Goal: Navigation & Orientation: Find specific page/section

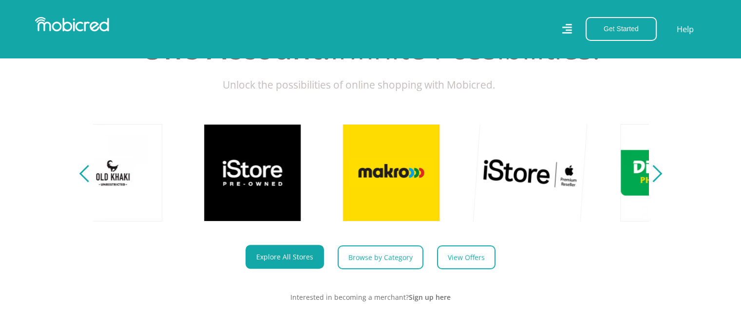
scroll to position [0, 1111]
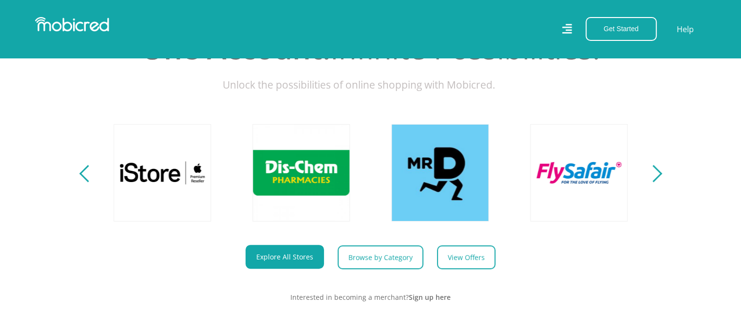
click at [661, 182] on div "Next" at bounding box center [653, 173] width 17 height 17
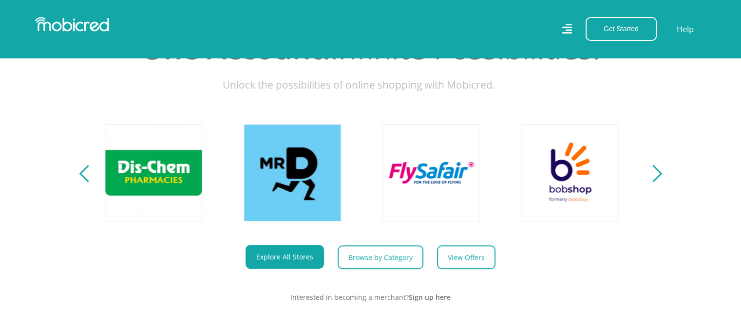
scroll to position [0, 1667]
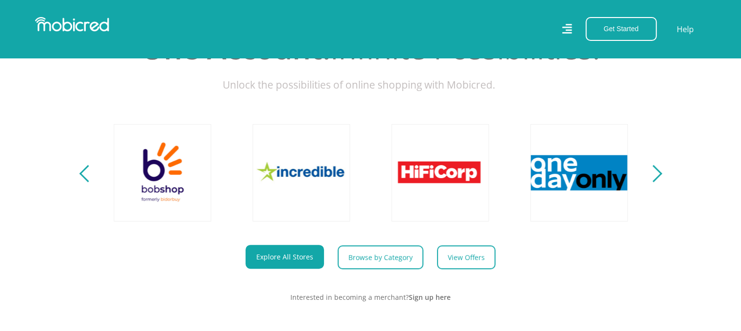
click at [661, 182] on div "Next" at bounding box center [653, 173] width 17 height 17
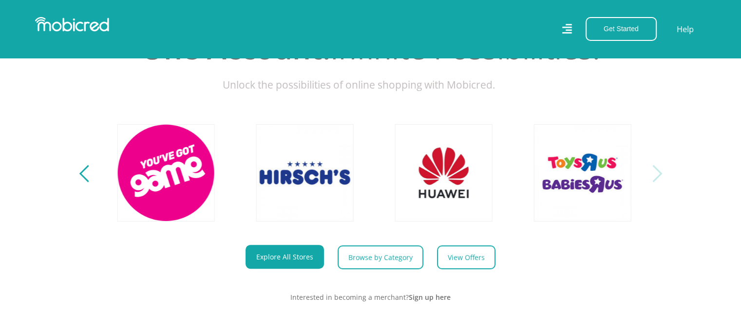
scroll to position [0, 2223]
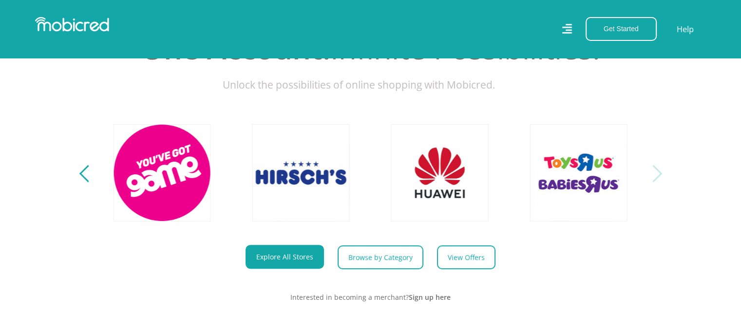
click at [661, 182] on div "Next" at bounding box center [653, 173] width 17 height 17
click at [656, 182] on div "Next" at bounding box center [653, 173] width 17 height 17
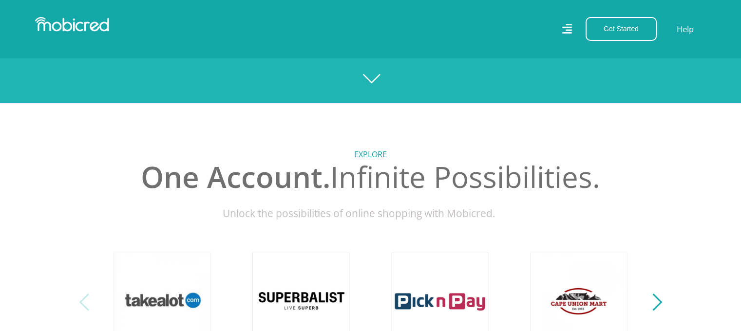
scroll to position [0, 0]
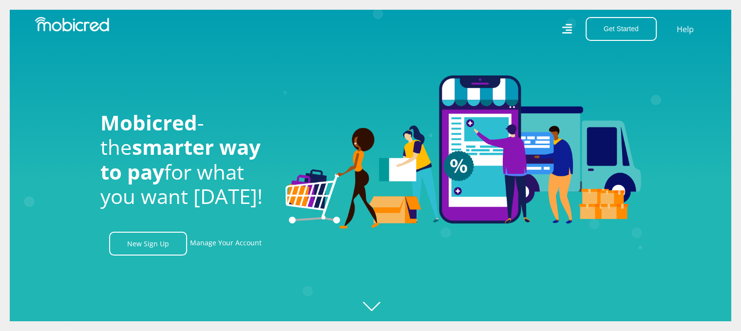
click at [571, 31] on icon at bounding box center [567, 29] width 10 height 14
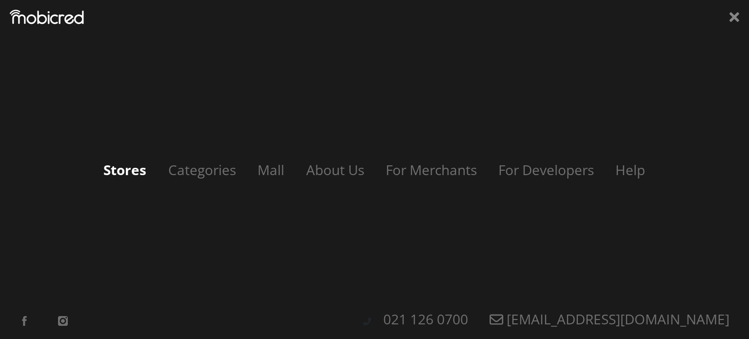
click at [125, 169] on link "Stores" at bounding box center [125, 169] width 62 height 19
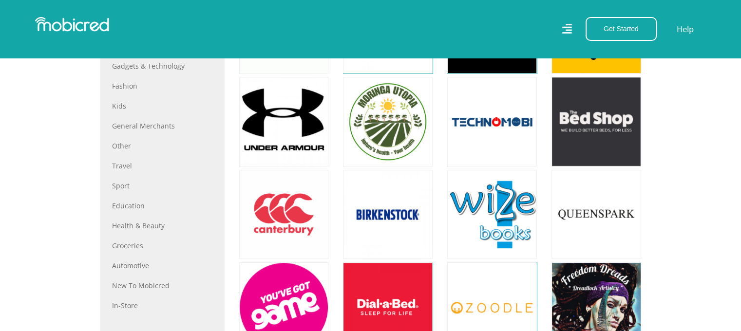
scroll to position [461, 0]
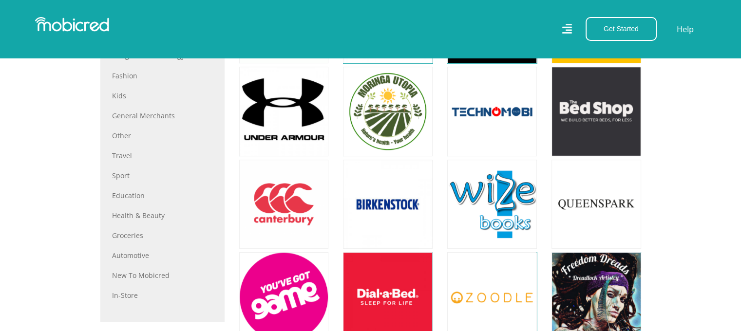
drag, startPoint x: 748, startPoint y: 44, endPoint x: 744, endPoint y: 132, distance: 87.8
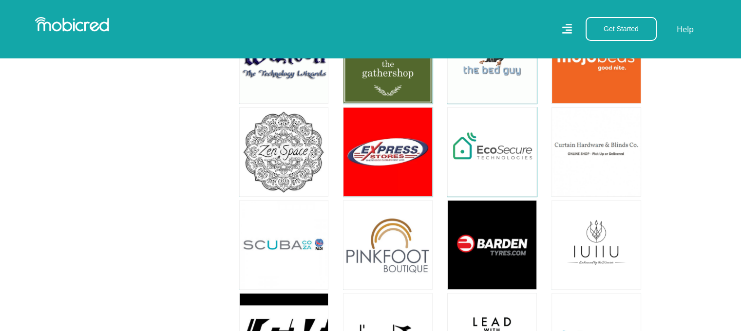
scroll to position [7785, 0]
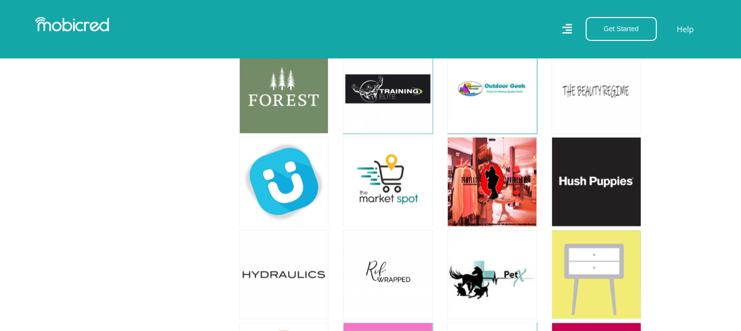
scroll to position [9368, 0]
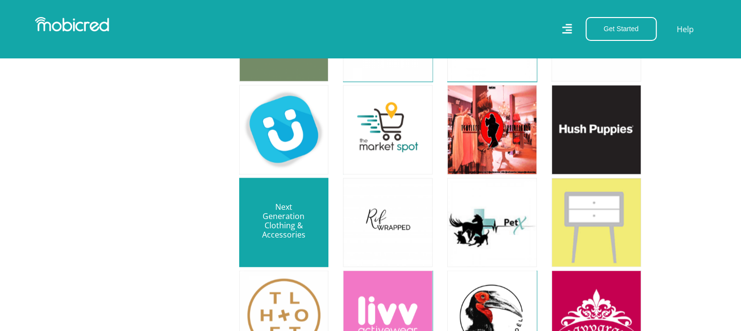
click at [291, 171] on link at bounding box center [284, 223] width 105 height 105
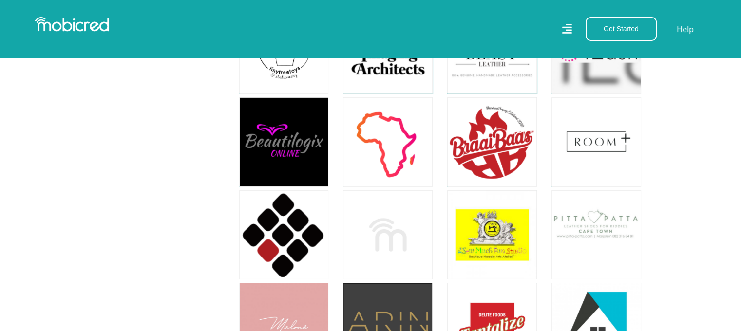
scroll to position [14237, 0]
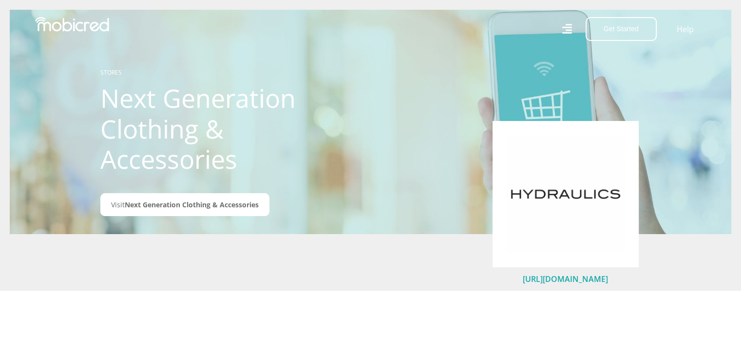
click at [564, 278] on link "[URL][DOMAIN_NAME]" at bounding box center [565, 278] width 85 height 11
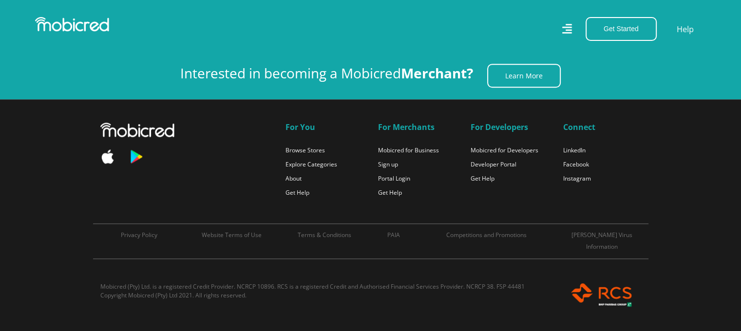
scroll to position [14621, 0]
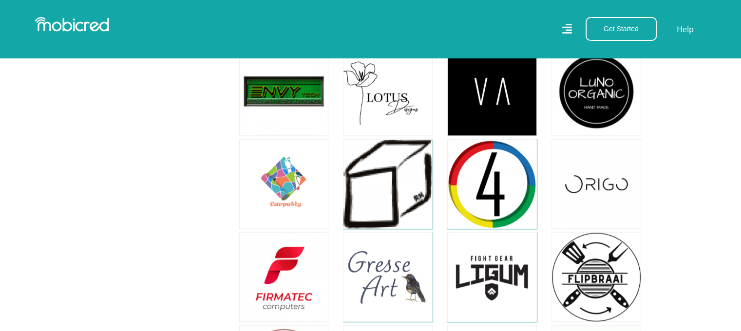
scroll to position [19620, 0]
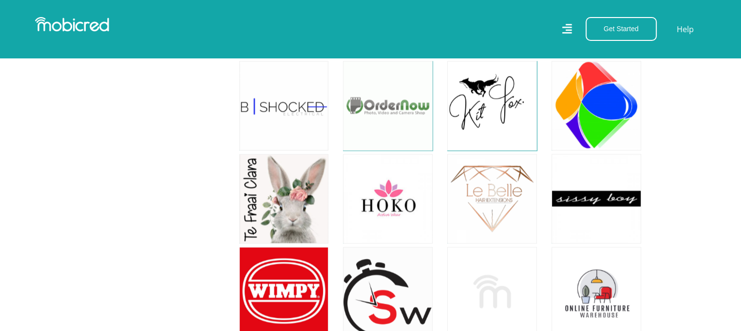
scroll to position [20037, 0]
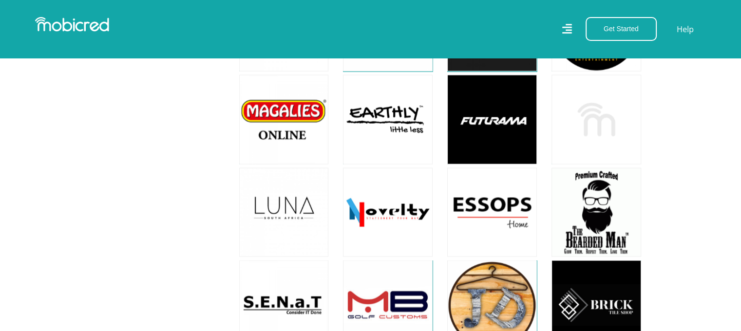
scroll to position [20622, 0]
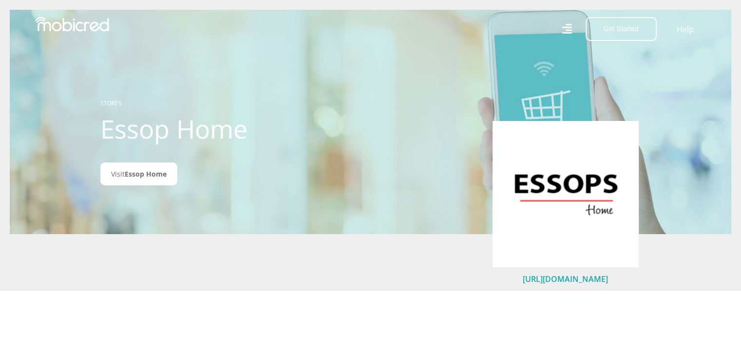
drag, startPoint x: 562, startPoint y: 286, endPoint x: 562, endPoint y: 278, distance: 7.8
click at [562, 278] on div "[URL][DOMAIN_NAME]" at bounding box center [566, 208] width 146 height 175
click at [562, 278] on link "[URL][DOMAIN_NAME]" at bounding box center [565, 278] width 85 height 11
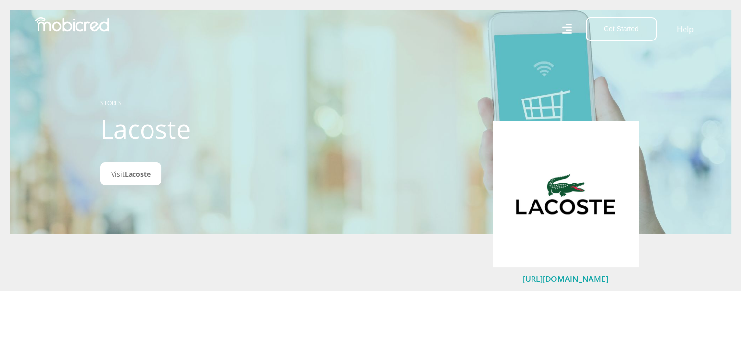
click at [570, 277] on link "[URL][DOMAIN_NAME]" at bounding box center [565, 278] width 85 height 11
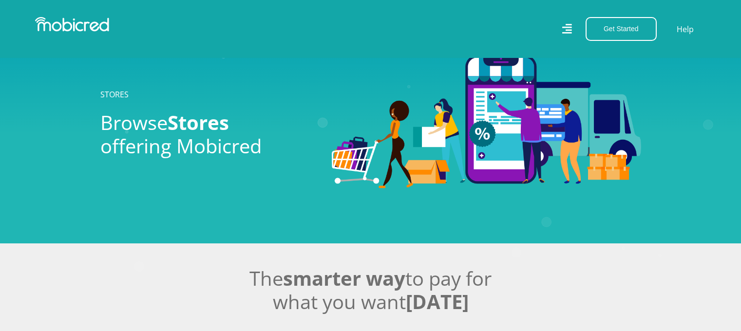
scroll to position [20622, 0]
